Goal: Task Accomplishment & Management: Use online tool/utility

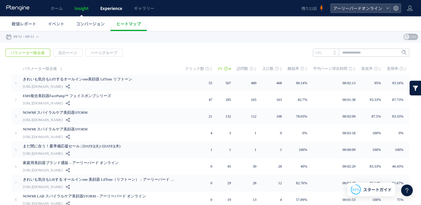
click at [119, 11] on link "Experience" at bounding box center [111, 8] width 34 height 16
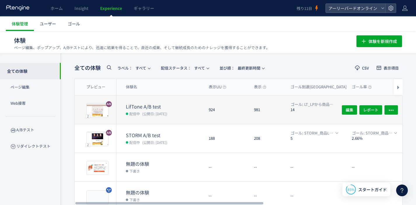
click at [162, 114] on span "(公開日: [DATE])" at bounding box center [154, 113] width 25 height 5
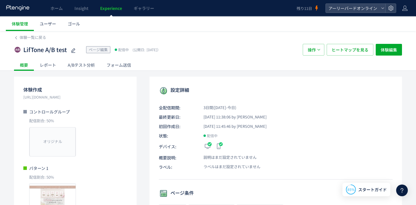
click at [87, 69] on div "A/Bテスト分析" at bounding box center [81, 65] width 39 height 12
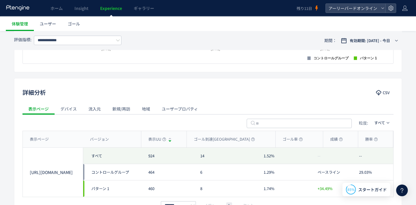
scroll to position [233, 0]
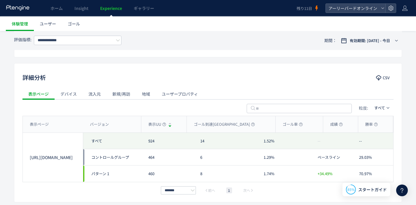
click at [101, 95] on div "流入元" at bounding box center [95, 94] width 24 height 12
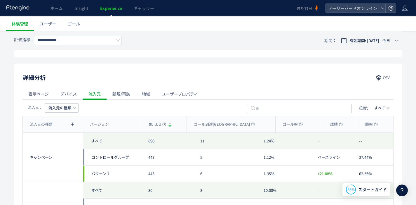
click at [46, 158] on div "キャンペーン" at bounding box center [53, 158] width 46 height 6
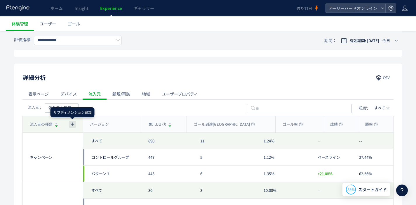
click at [74, 124] on icon "button" at bounding box center [72, 124] width 5 height 5
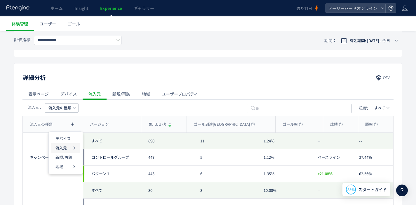
click at [69, 149] on div "流入元" at bounding box center [66, 147] width 20 height 9
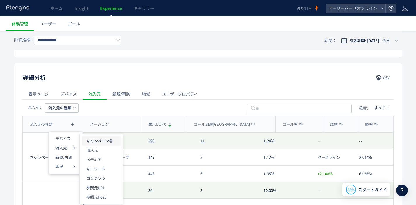
click at [91, 143] on p "キャンペーン名" at bounding box center [101, 140] width 30 height 9
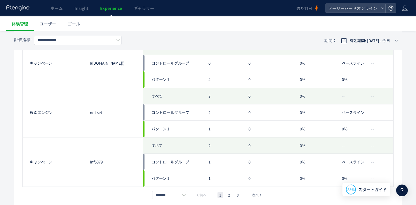
scroll to position [704, 0]
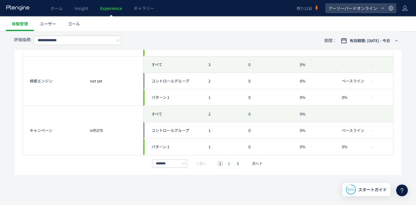
click at [230, 164] on li "2" at bounding box center [229, 163] width 6 height 6
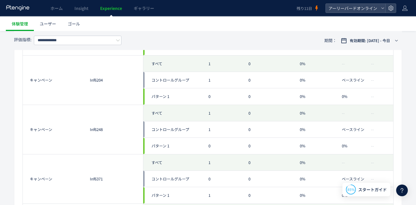
scroll to position [458, 0]
click at [107, 44] on input "**********" at bounding box center [78, 40] width 88 height 9
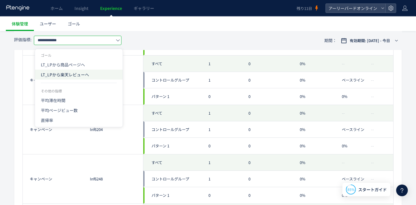
click at [94, 76] on span "LT_LPから楽天レビューへ" at bounding box center [79, 75] width 76 height 10
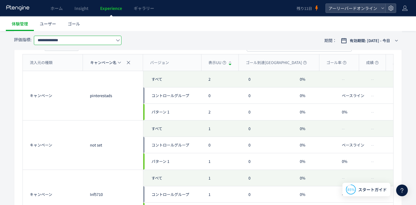
scroll to position [294, 0]
click at [90, 41] on input "**********" at bounding box center [78, 40] width 88 height 9
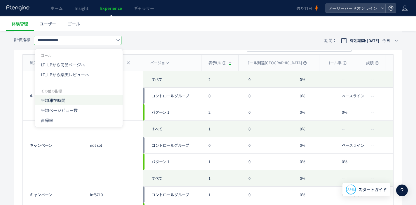
click at [76, 100] on span "平均滞在時間" at bounding box center [79, 100] width 76 height 10
type input "******"
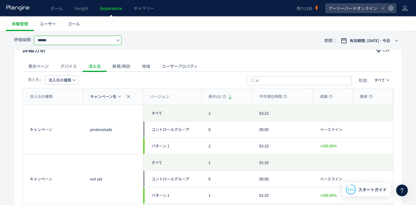
scroll to position [265, 0]
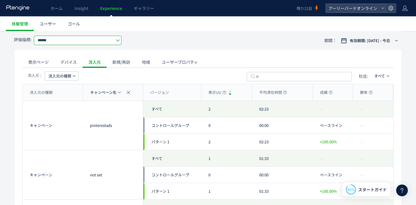
click at [61, 76] on span "流入元の種類" at bounding box center [59, 75] width 23 height 9
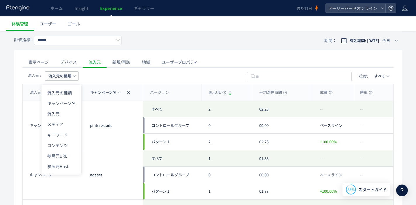
click at [103, 76] on div "流入元 : 流入元の種類 粒度: すべて" at bounding box center [207, 75] width 371 height 16
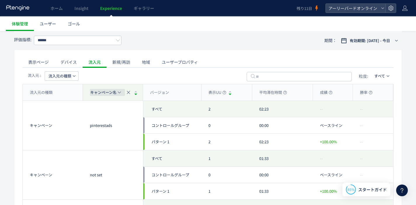
click at [103, 93] on span "キャンペーン名" at bounding box center [103, 92] width 26 height 9
click at [135, 93] on div at bounding box center [135, 94] width 3 height 3
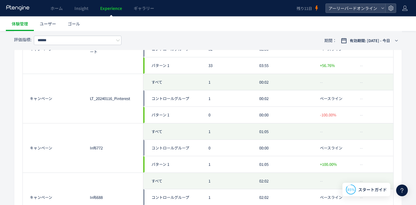
scroll to position [271, 0]
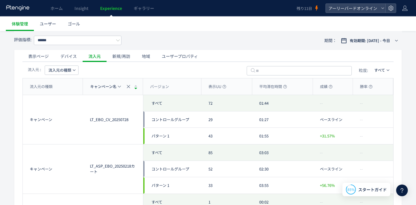
click at [107, 11] on span "Experience" at bounding box center [111, 8] width 22 height 6
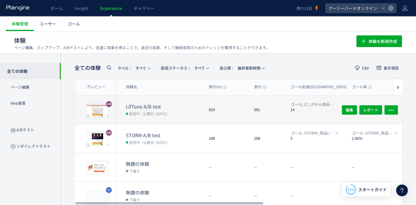
click at [170, 102] on div "LifTone A/B test 配信中 (公開日: [DATE])" at bounding box center [161, 110] width 88 height 28
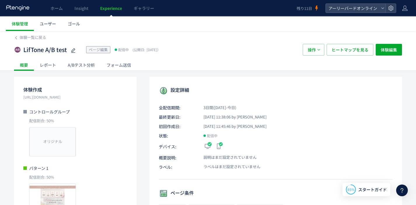
click at [70, 64] on div "A/Bテスト分析" at bounding box center [81, 65] width 39 height 12
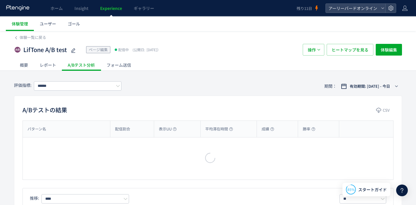
type input "**********"
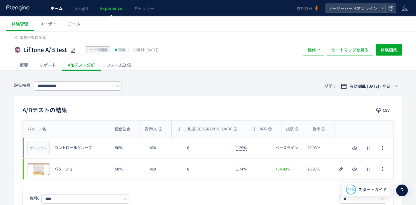
click at [57, 12] on link "ホーム" at bounding box center [57, 8] width 24 height 16
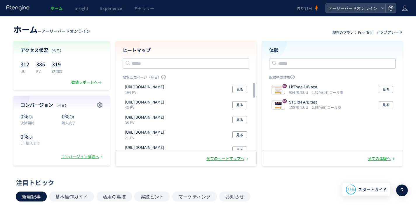
click at [30, 10] on icon at bounding box center [18, 8] width 24 height 6
click at [28, 9] on use at bounding box center [17, 8] width 23 height 6
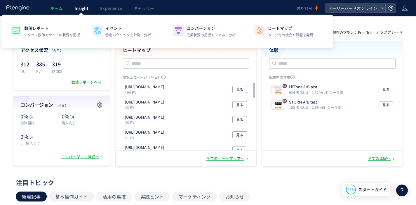
click at [78, 9] on span "Insight" at bounding box center [81, 8] width 14 height 6
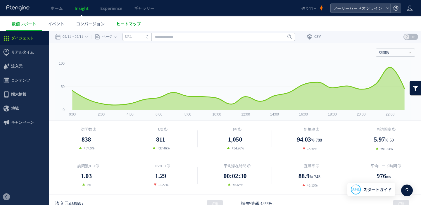
click at [132, 23] on span "ヒートマップ" at bounding box center [128, 24] width 25 height 6
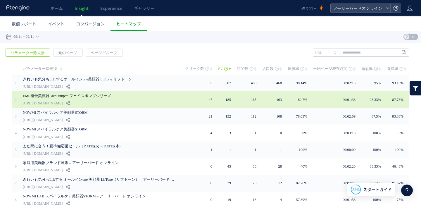
click at [63, 101] on link "[URL][DOMAIN_NAME]" at bounding box center [43, 103] width 40 height 7
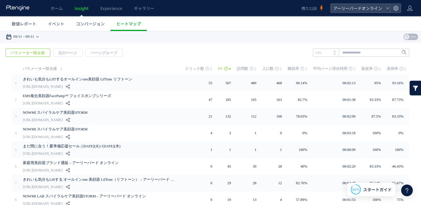
click at [32, 36] on time "09/11" at bounding box center [30, 37] width 9 height 12
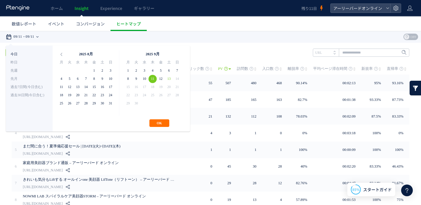
click at [34, 57] on li "今日" at bounding box center [29, 54] width 37 height 8
